Goal: Information Seeking & Learning: Understand process/instructions

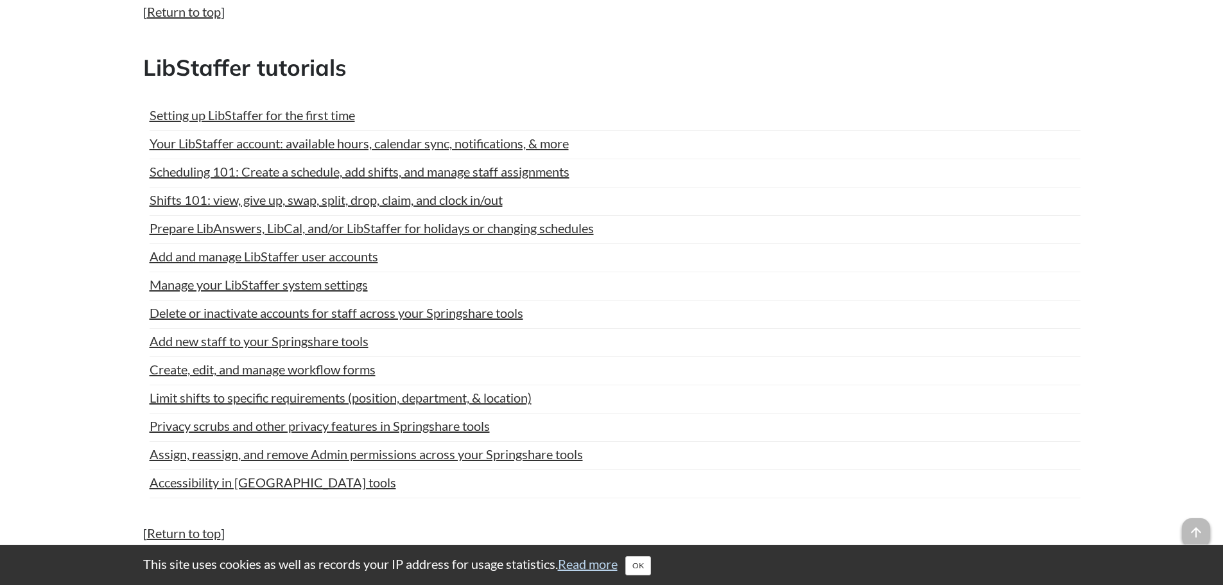
scroll to position [5457, 0]
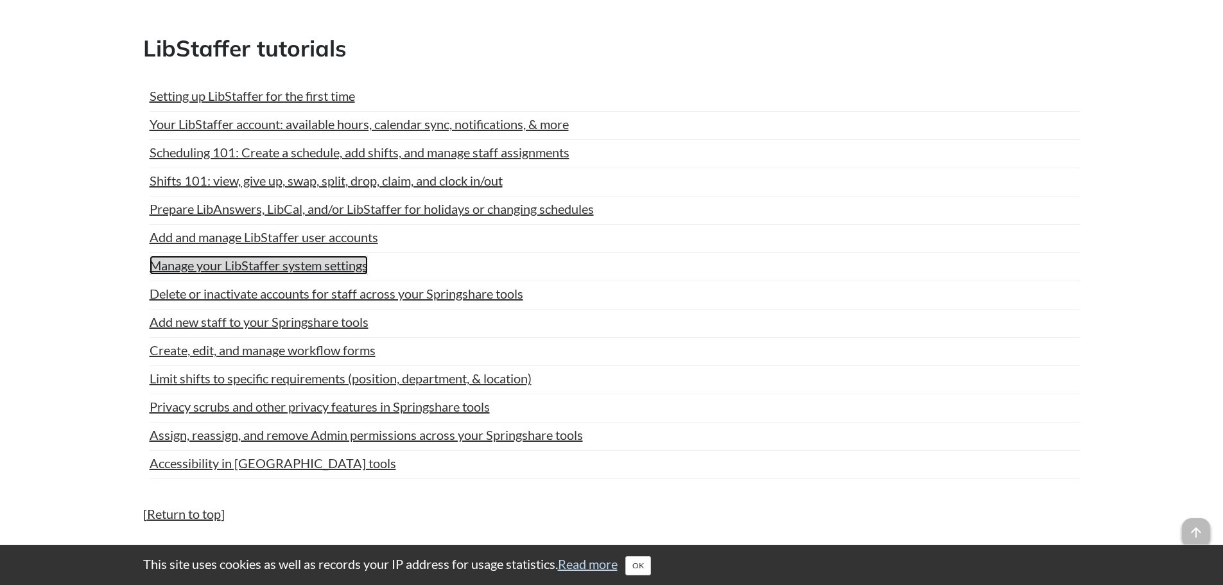
click at [252, 261] on link "Manage your LibStaffer system settings" at bounding box center [259, 265] width 218 height 19
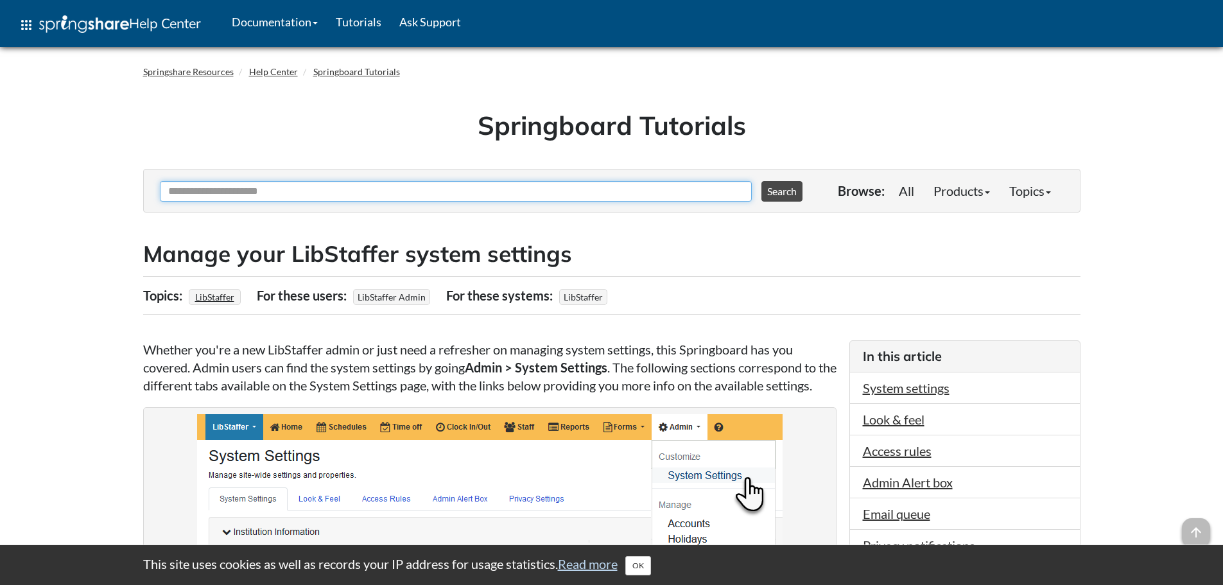
click at [302, 192] on input "Ask Another Question" at bounding box center [456, 191] width 592 height 21
type input "**********"
click at [761, 181] on button "Search" at bounding box center [781, 191] width 41 height 21
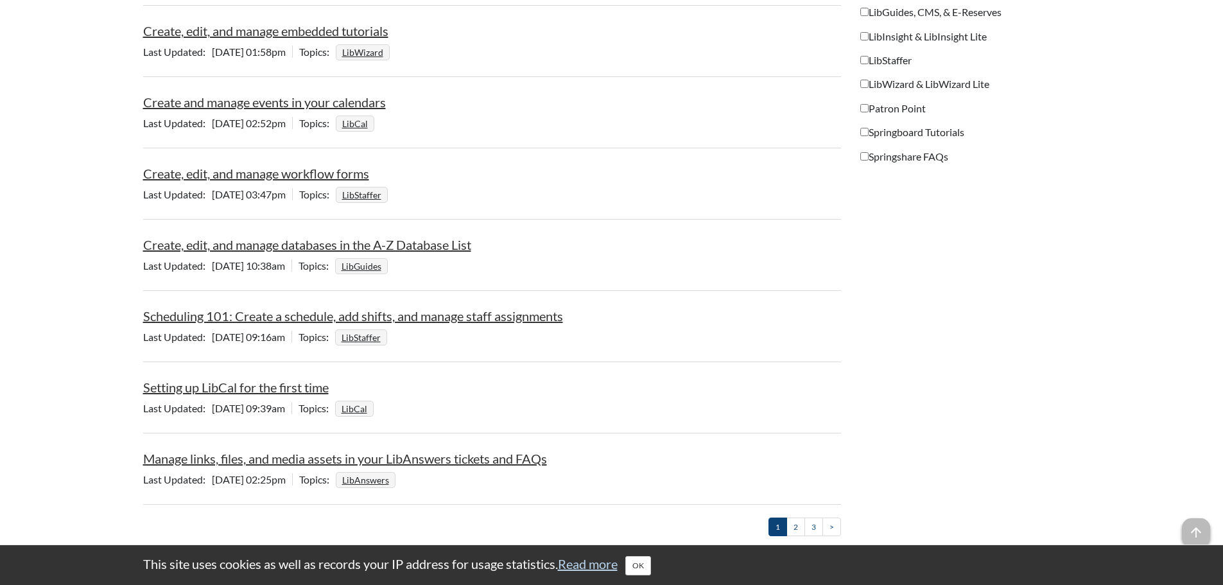
scroll to position [1284, 0]
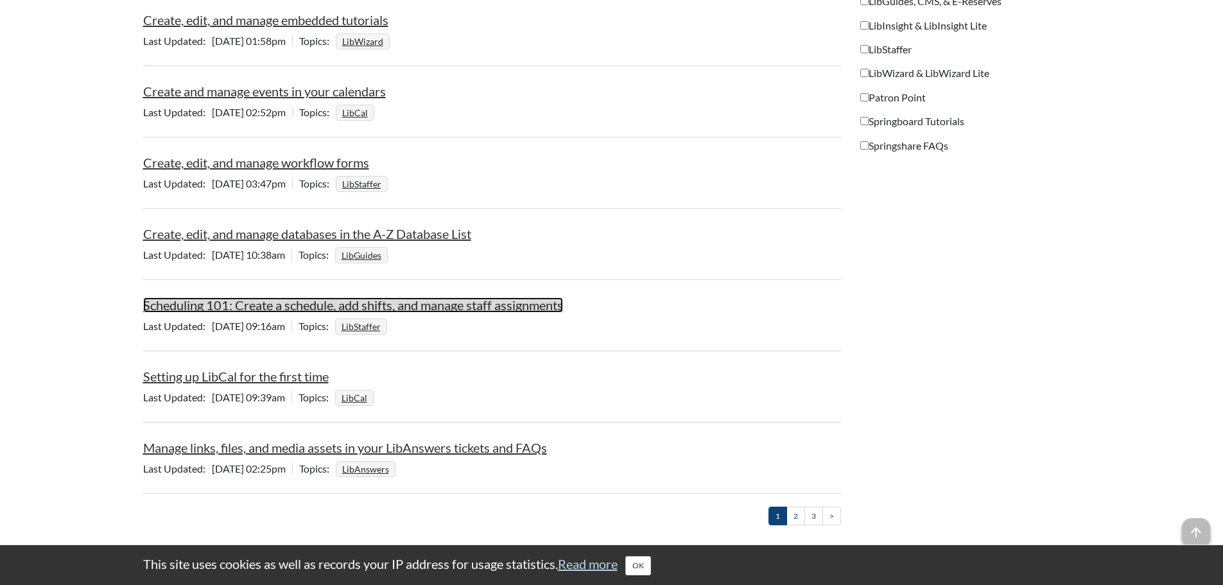
click at [270, 308] on link "Scheduling 101: Create a schedule, add shifts, and manage staff assignments" at bounding box center [353, 304] width 420 height 15
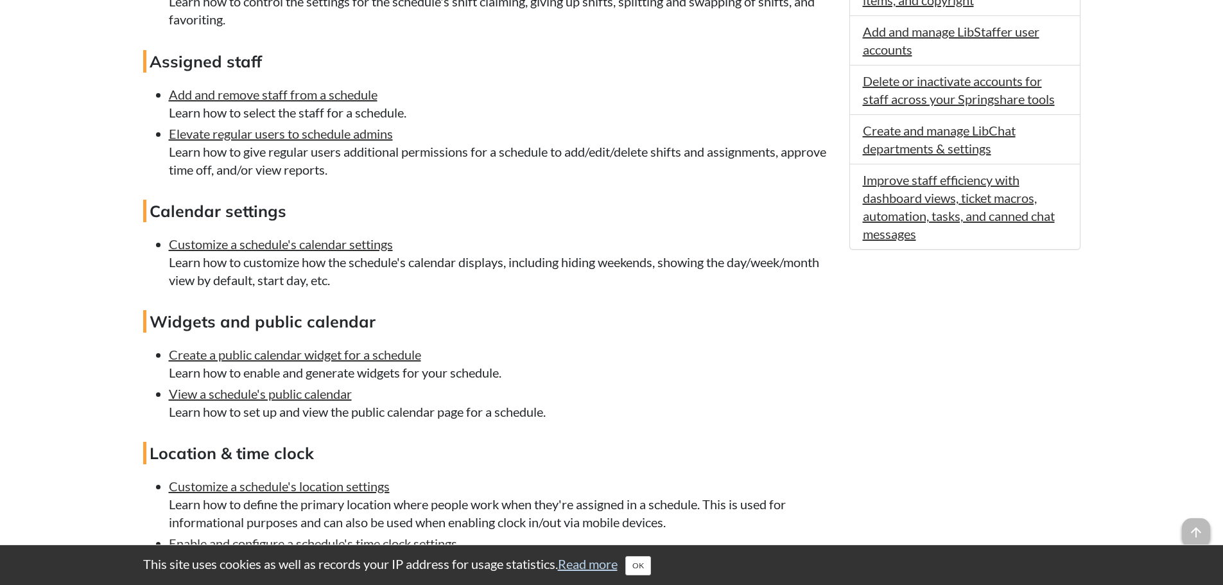
scroll to position [899, 0]
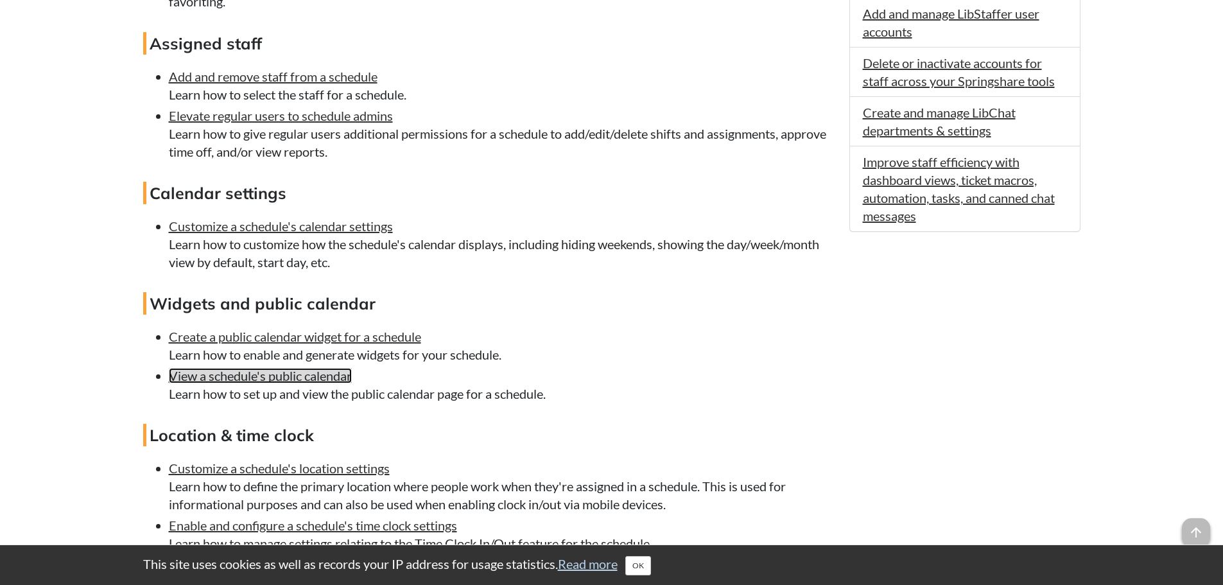
click at [237, 372] on link "View a schedule's public calendar" at bounding box center [260, 375] width 183 height 15
